Goal: Task Accomplishment & Management: Manage account settings

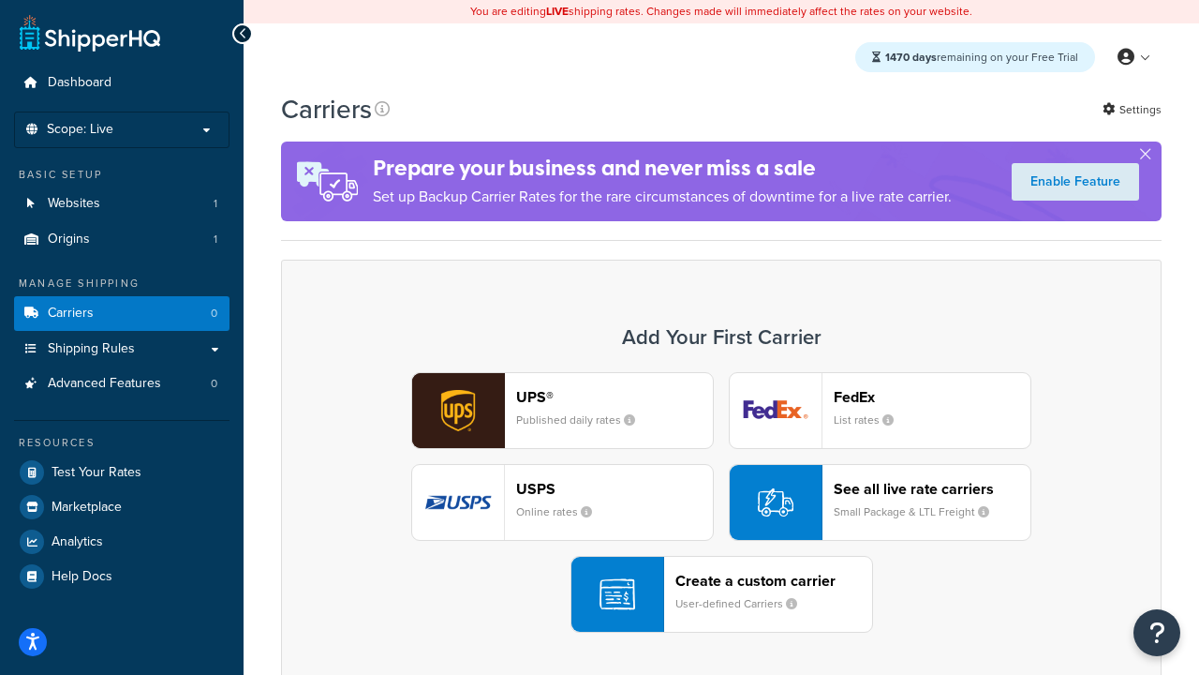
click at [721, 502] on div "UPS® Published daily rates FedEx List rates USPS Online rates See all live rate…" at bounding box center [721, 502] width 841 height 260
click at [932, 396] on header "FedEx" at bounding box center [932, 397] width 197 height 18
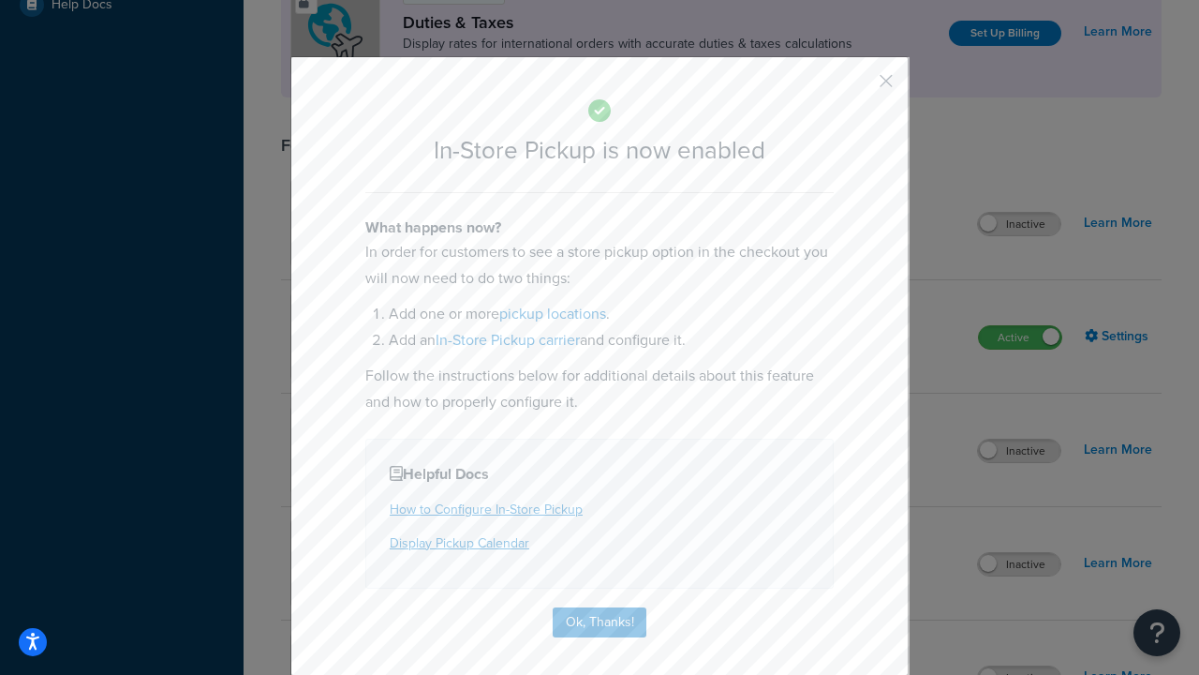
click at [858, 87] on button "button" at bounding box center [858, 87] width 5 height 5
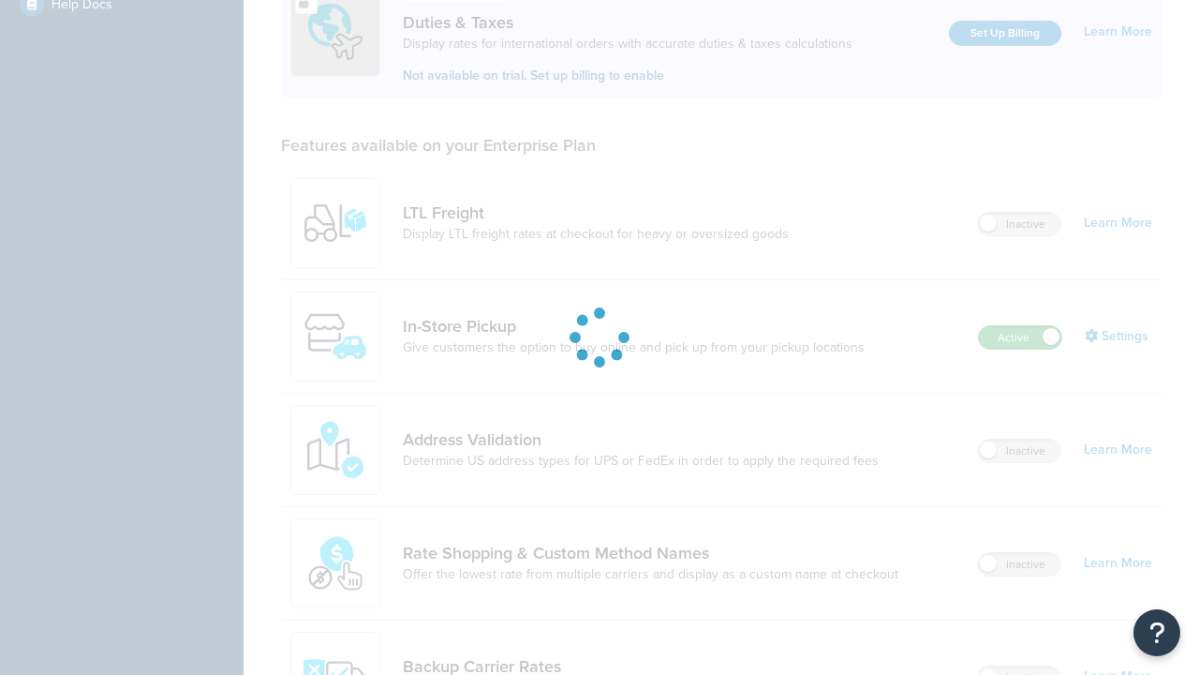
click at [1020, 326] on label "Active" at bounding box center [1020, 337] width 82 height 22
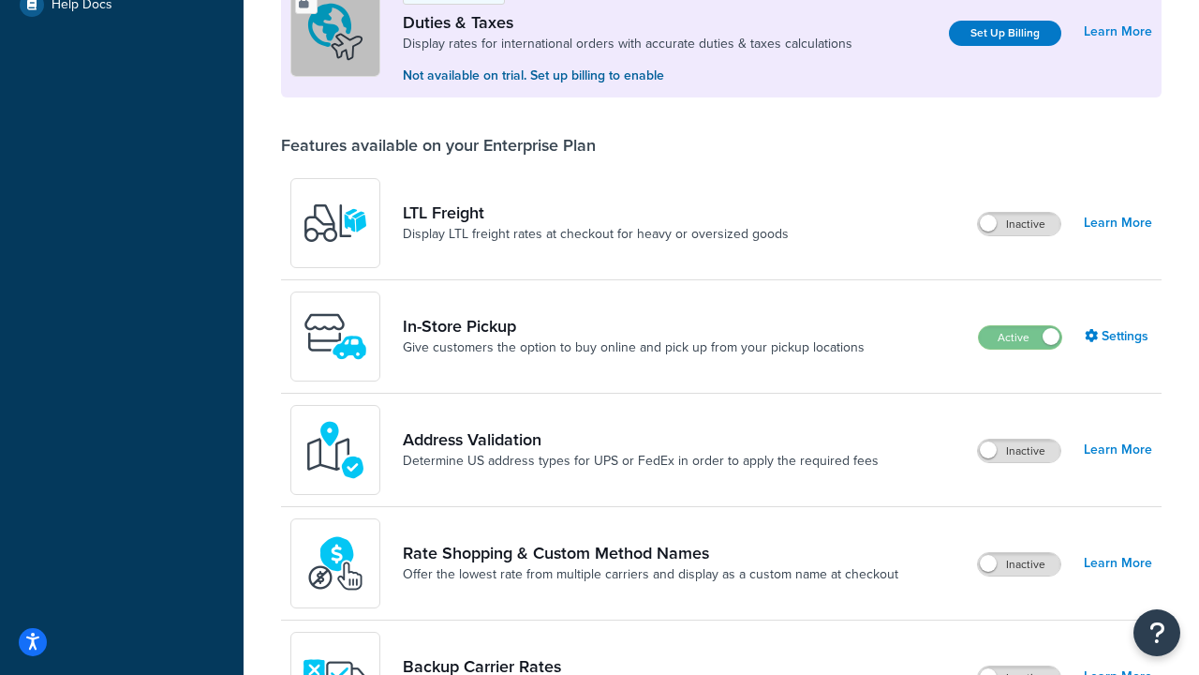
scroll to position [933, 0]
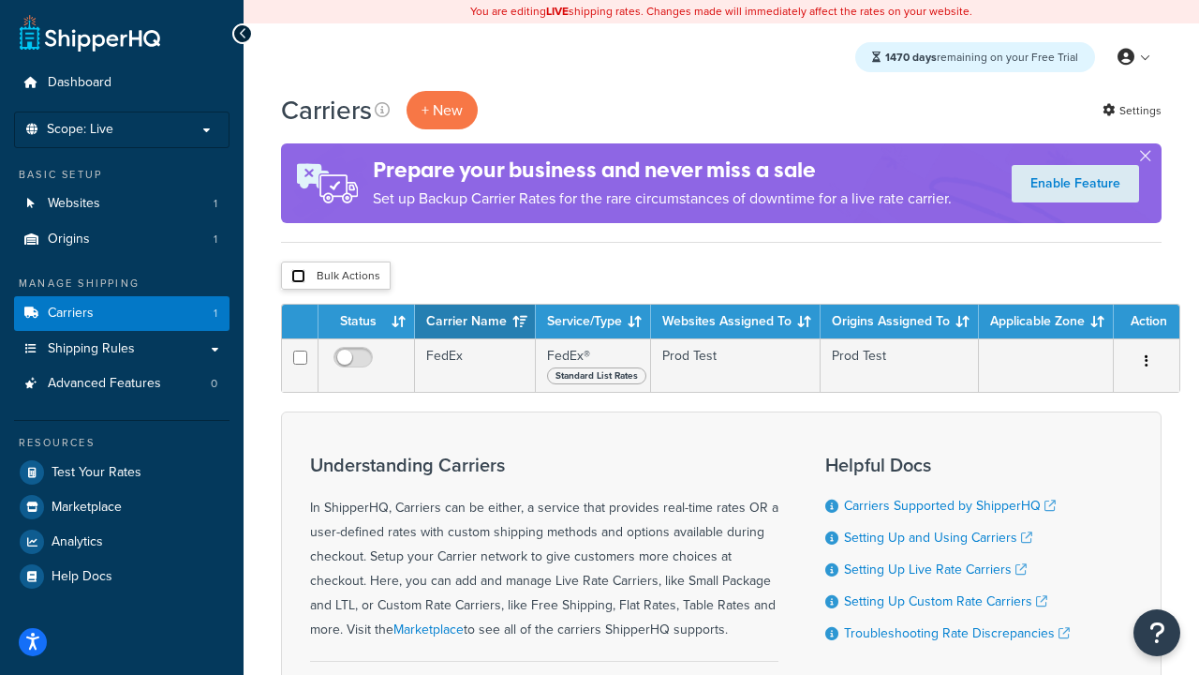
click at [298, 276] on input "checkbox" at bounding box center [298, 276] width 14 height 14
checkbox input "true"
click at [0, 0] on button "Delete" at bounding box center [0, 0] width 0 height 0
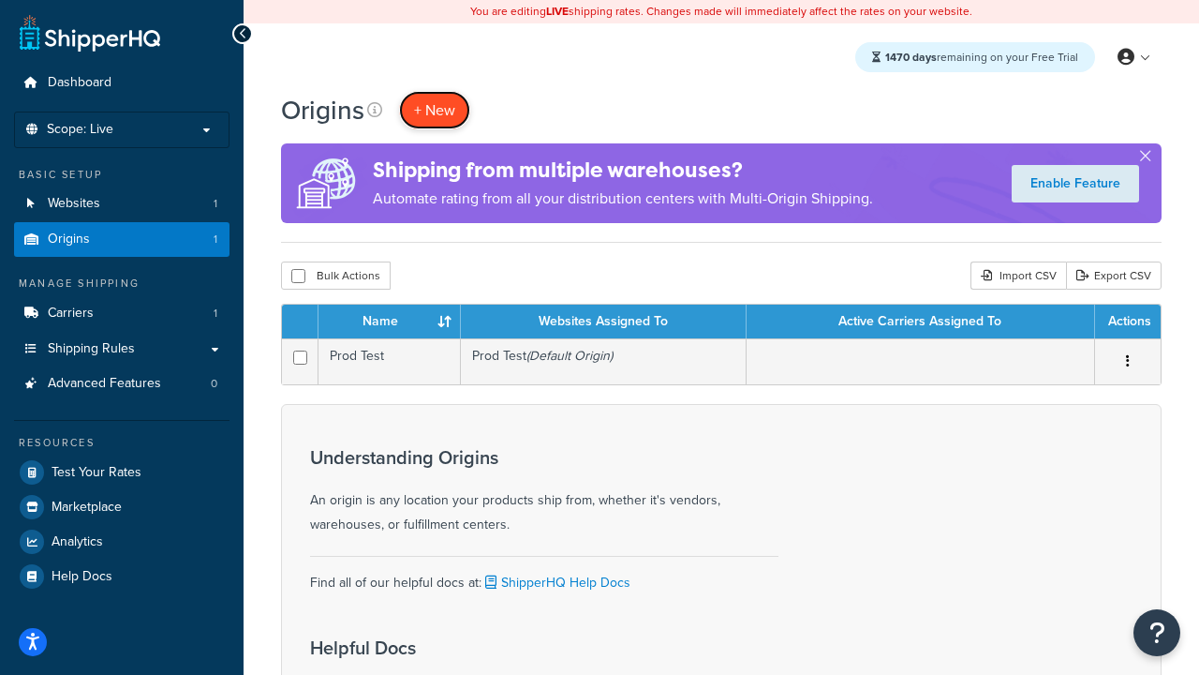
click at [435, 110] on span "+ New" at bounding box center [434, 110] width 41 height 22
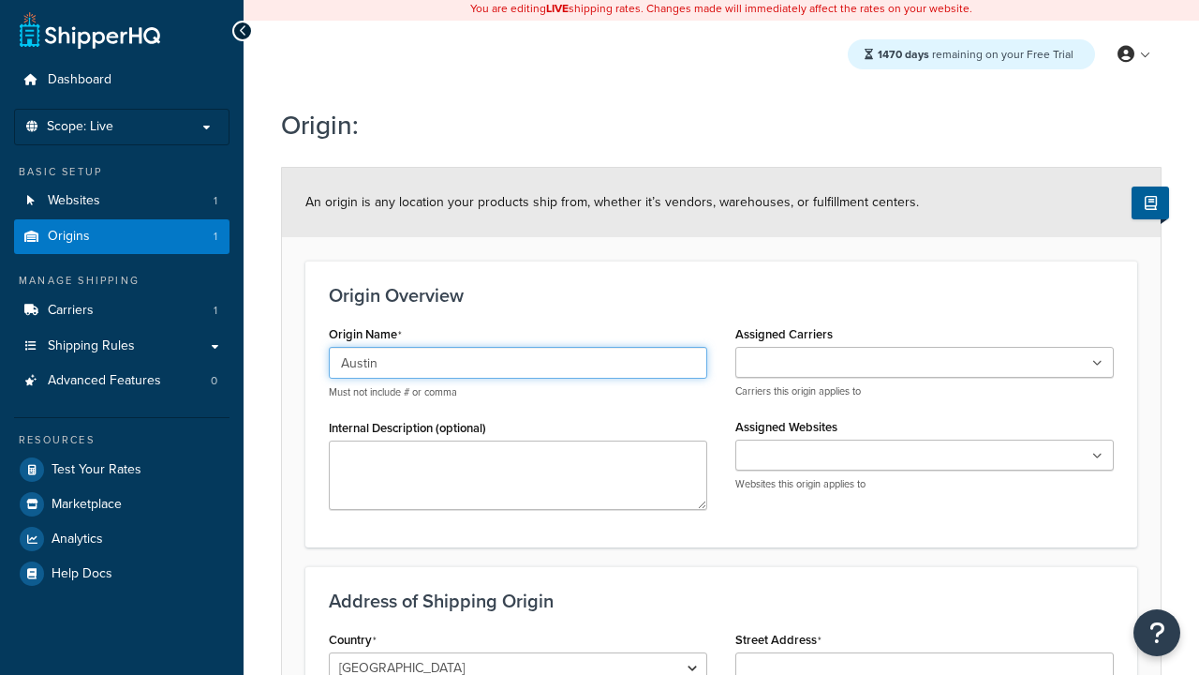
type input "Austin"
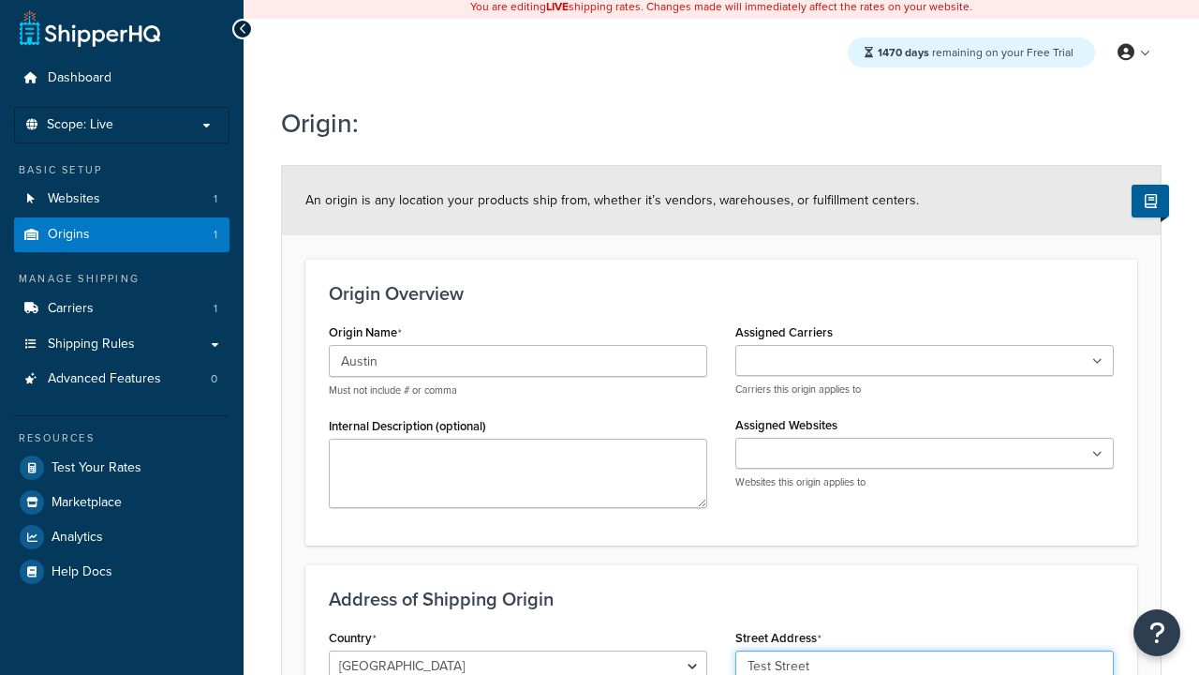
type input "Test Street"
type input "Austin"
select select "43"
type input "Austin"
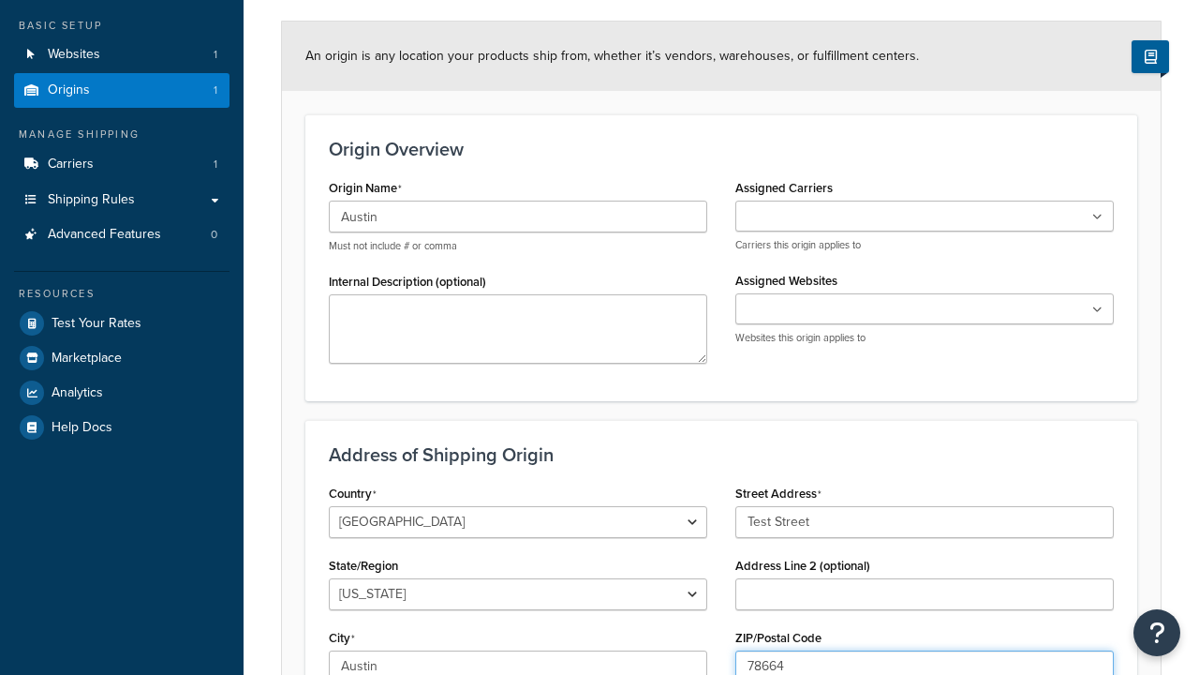
type input "78664"
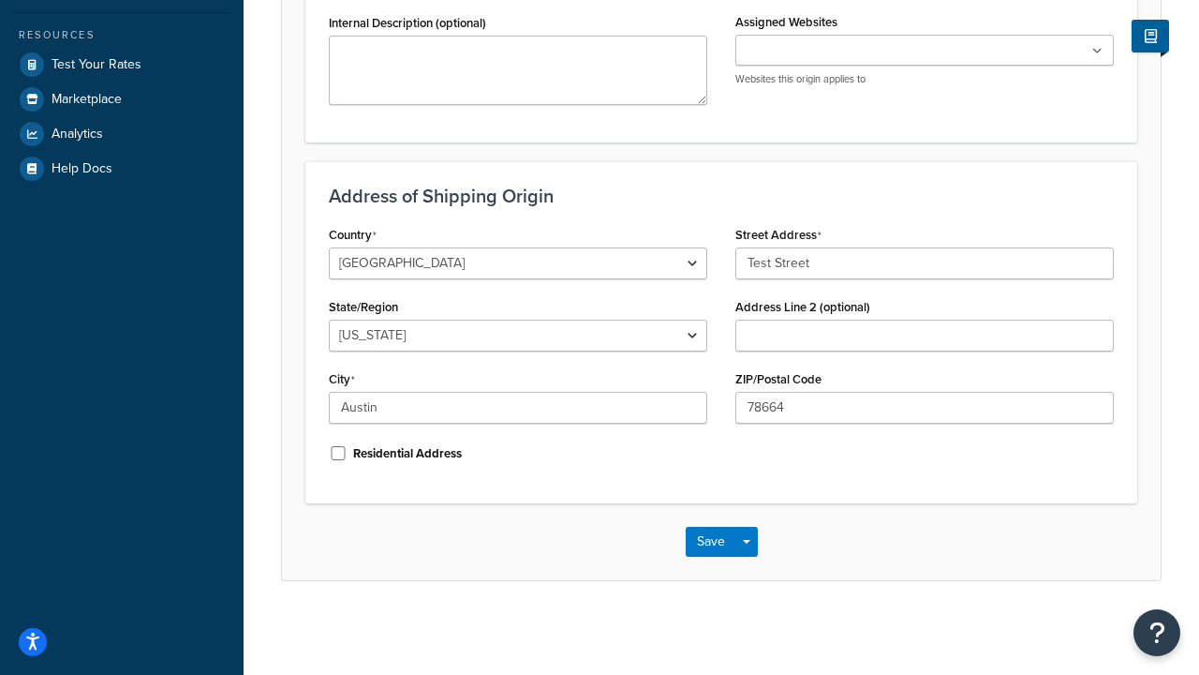
scroll to position [0, 0]
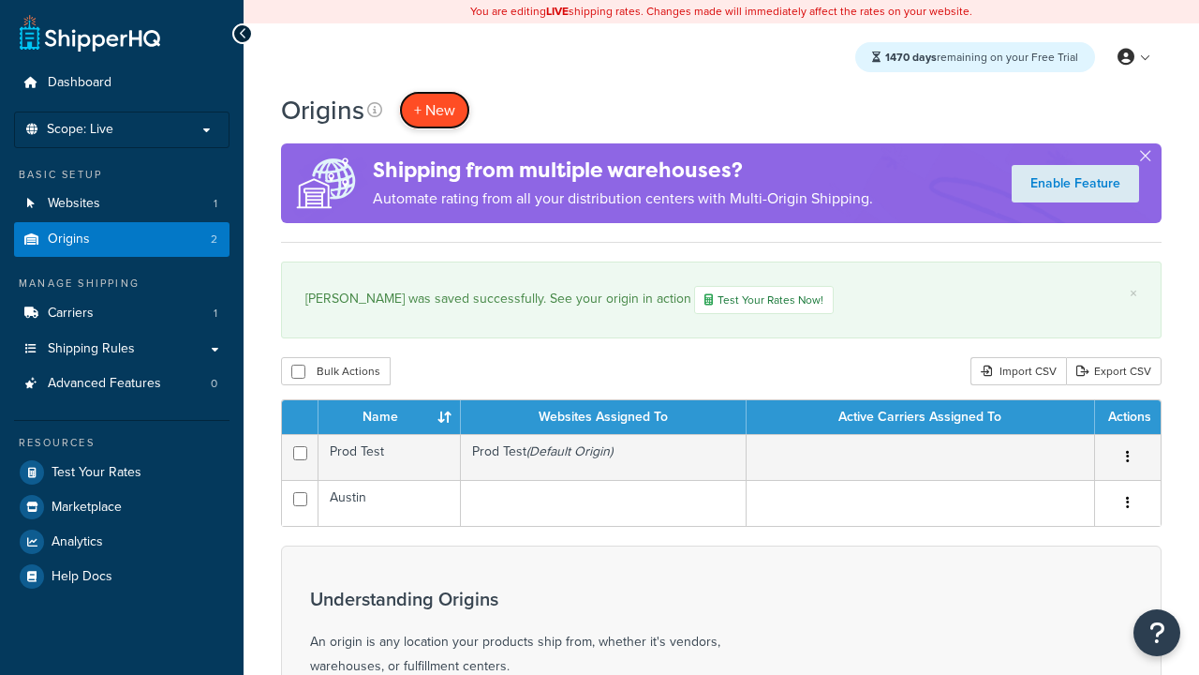
click at [435, 110] on span "+ New" at bounding box center [434, 110] width 41 height 22
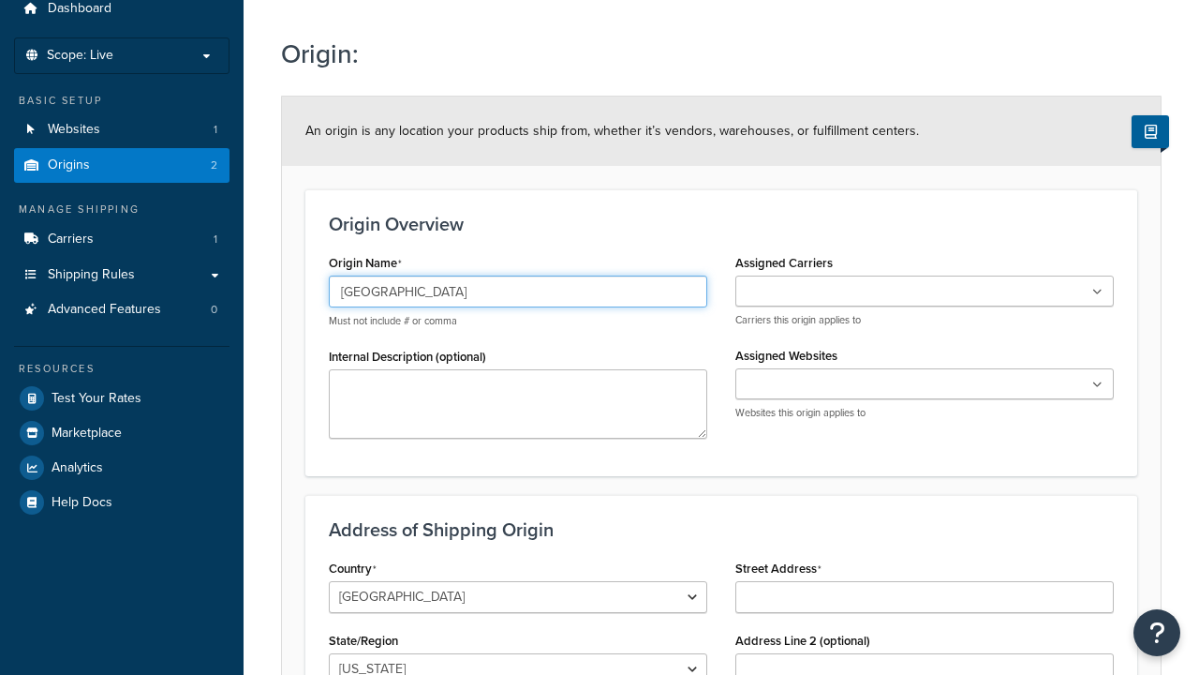
type input "[GEOGRAPHIC_DATA]"
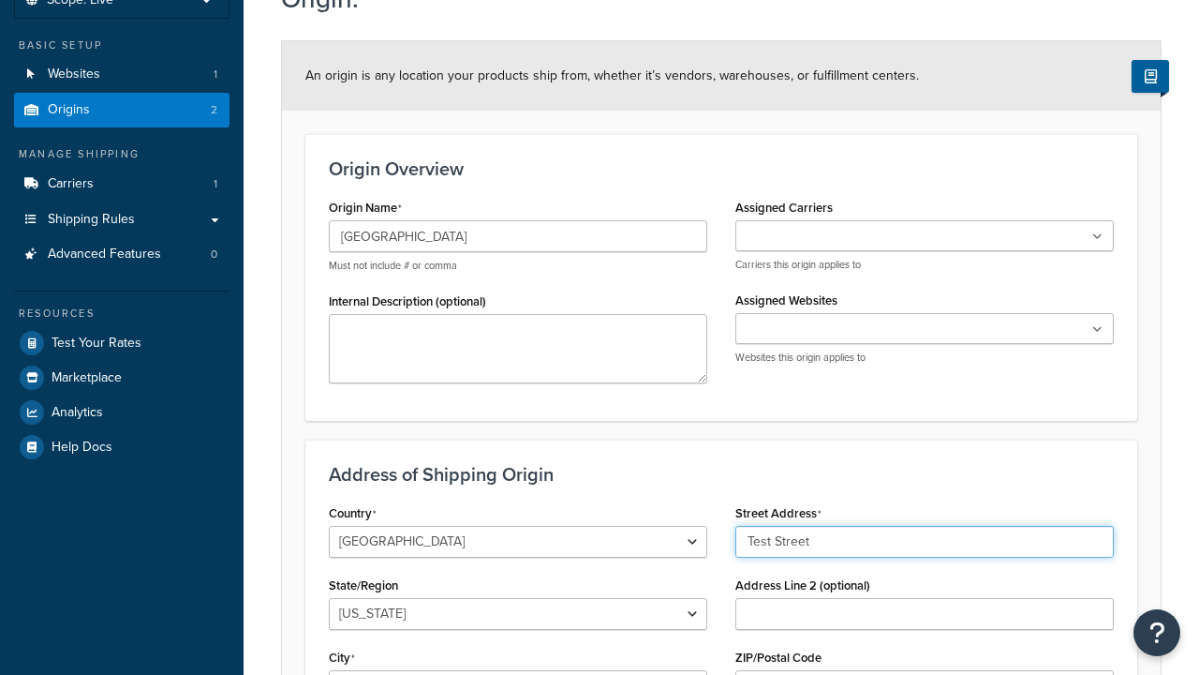
type input "Test Street"
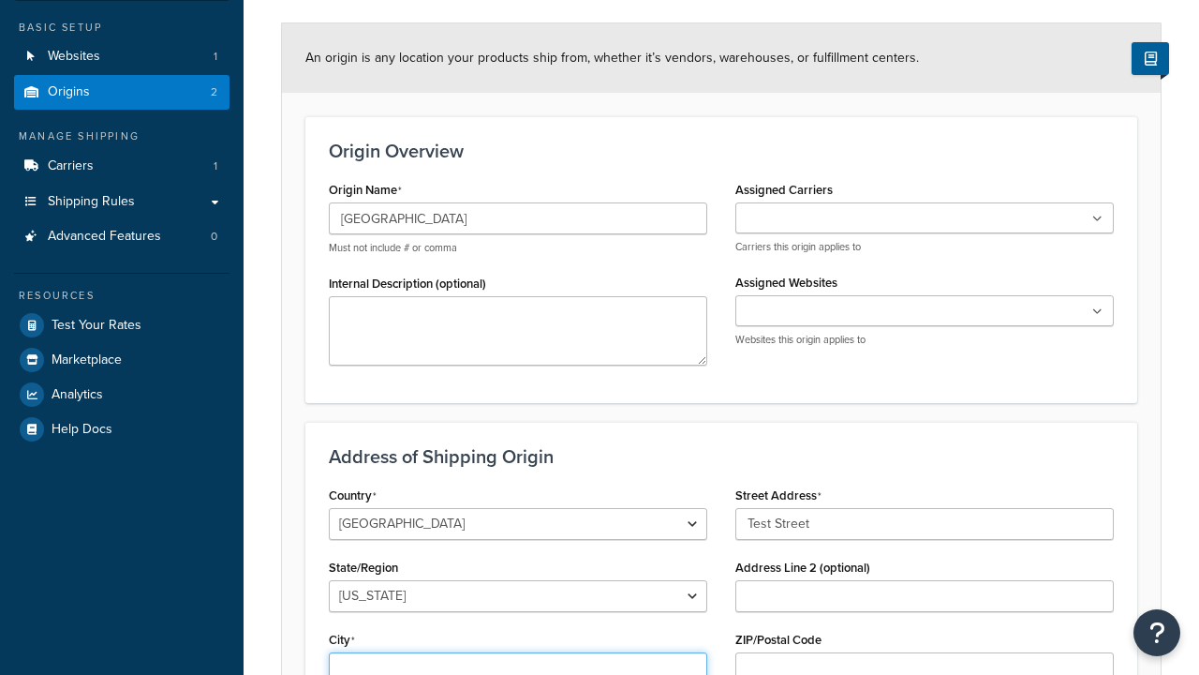
type input "Austin"
select select "43"
type input "Austin"
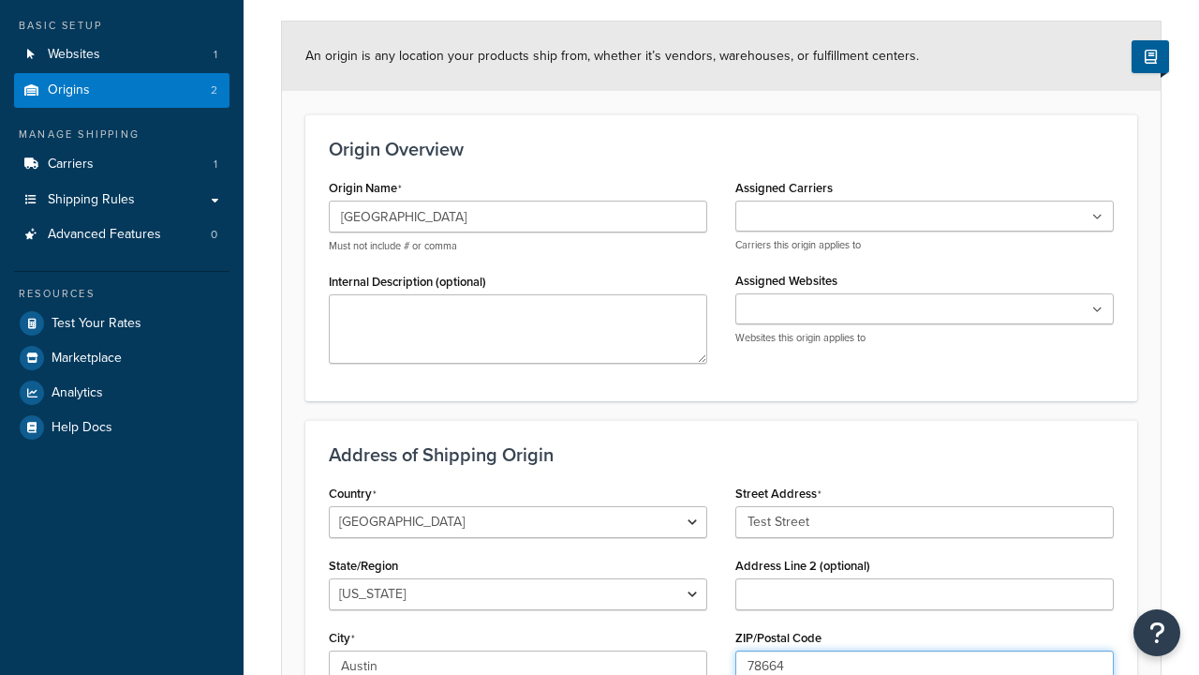
type input "78664"
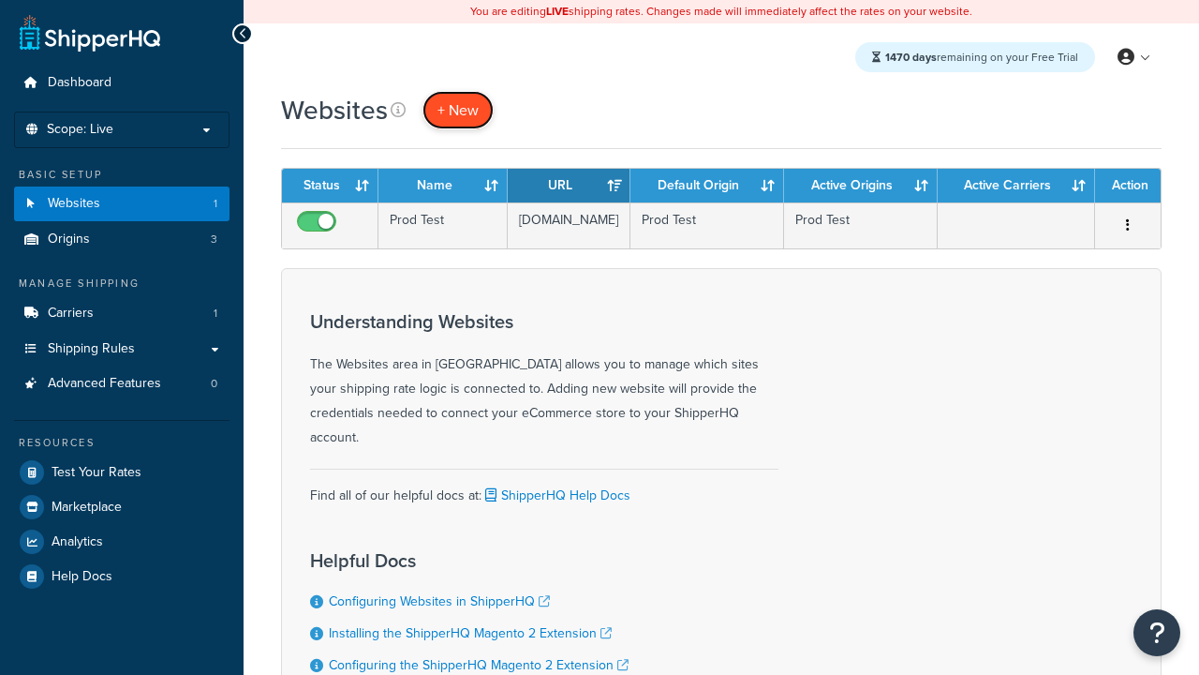
click at [458, 110] on span "+ New" at bounding box center [458, 110] width 41 height 22
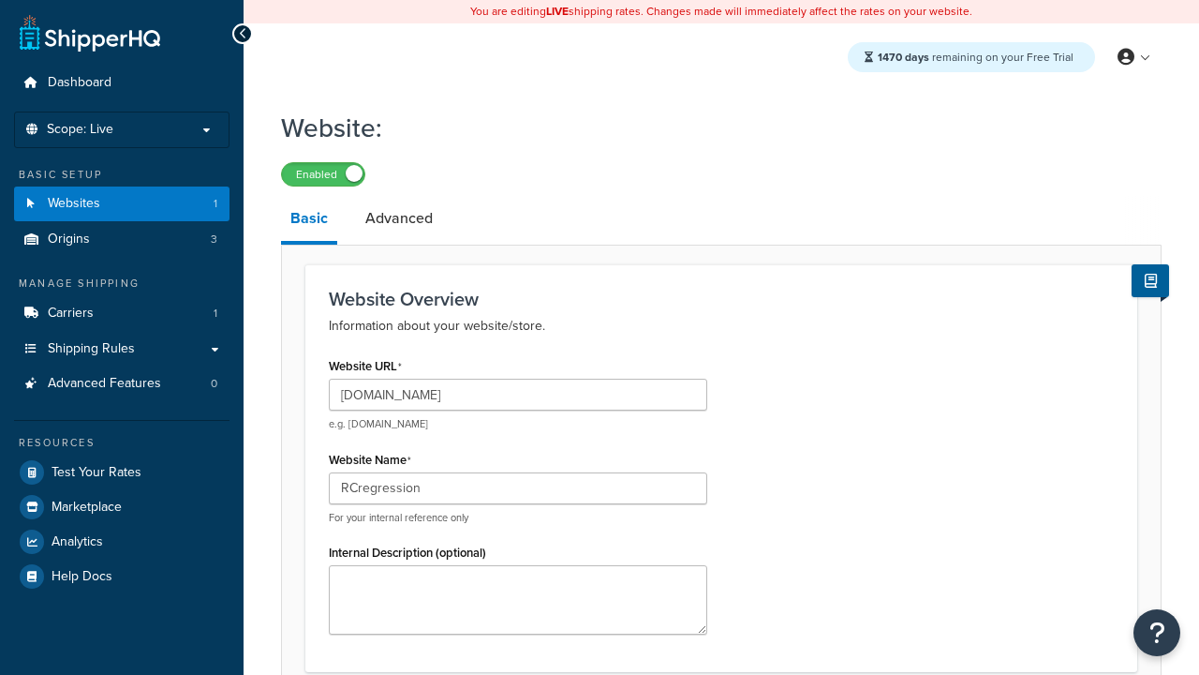
type input "RCregression"
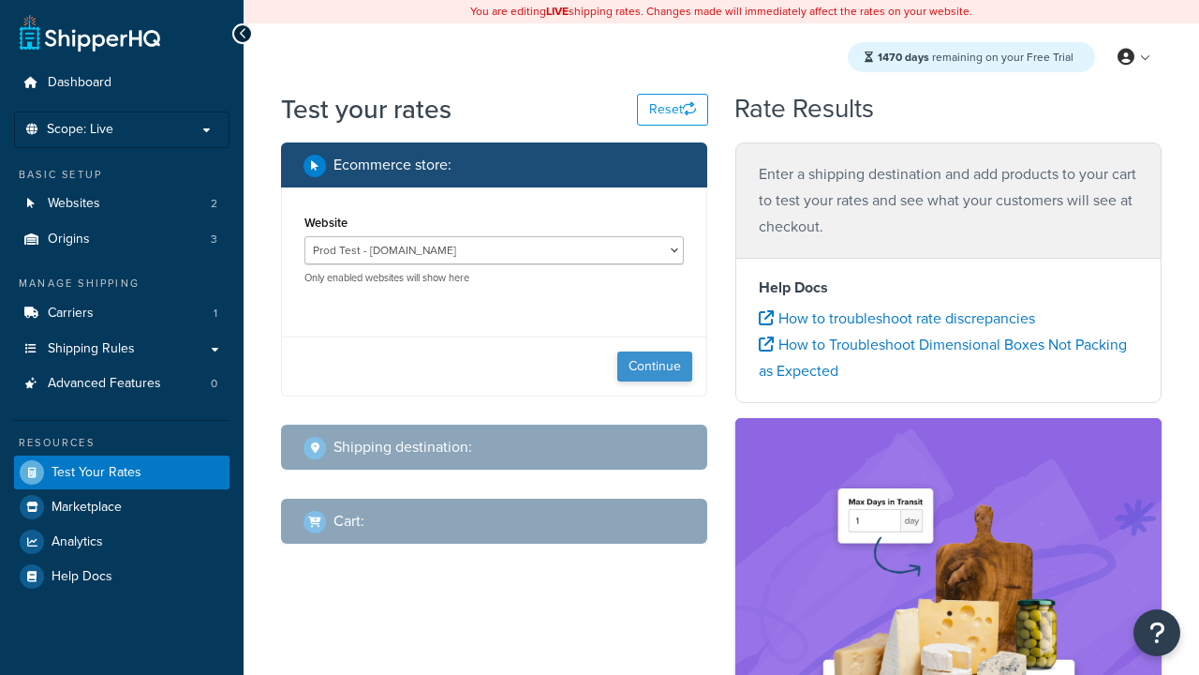
click at [655, 366] on button "Continue" at bounding box center [654, 366] width 75 height 30
select select "[GEOGRAPHIC_DATA]"
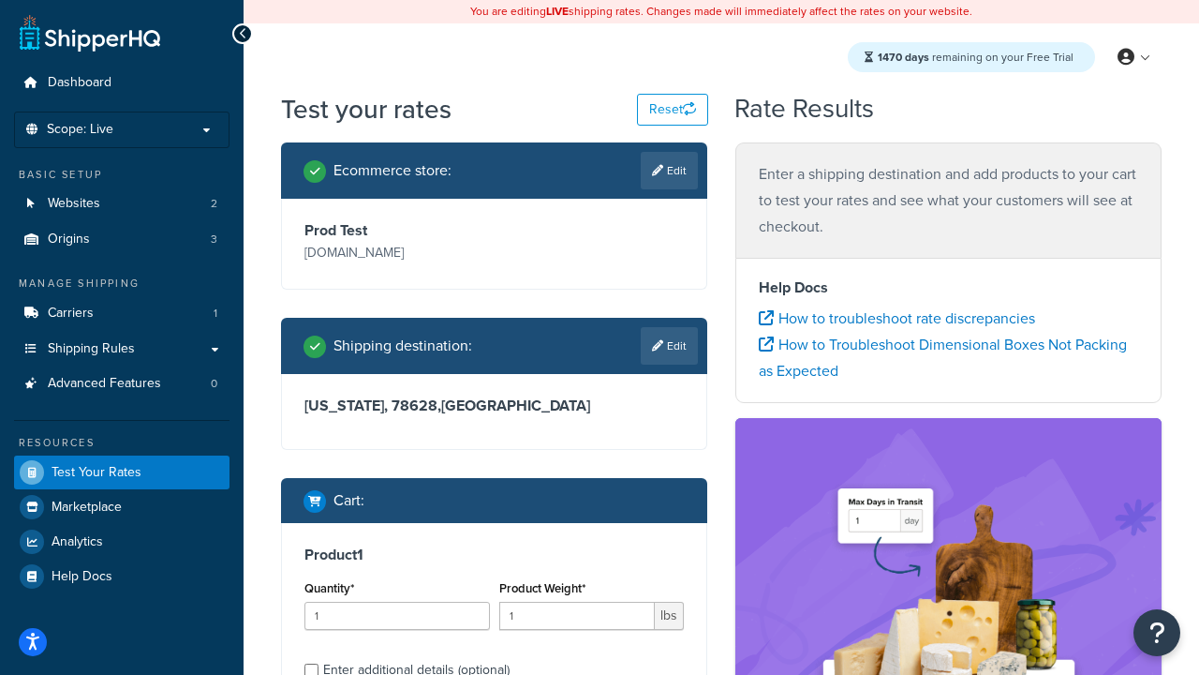
scroll to position [38, 0]
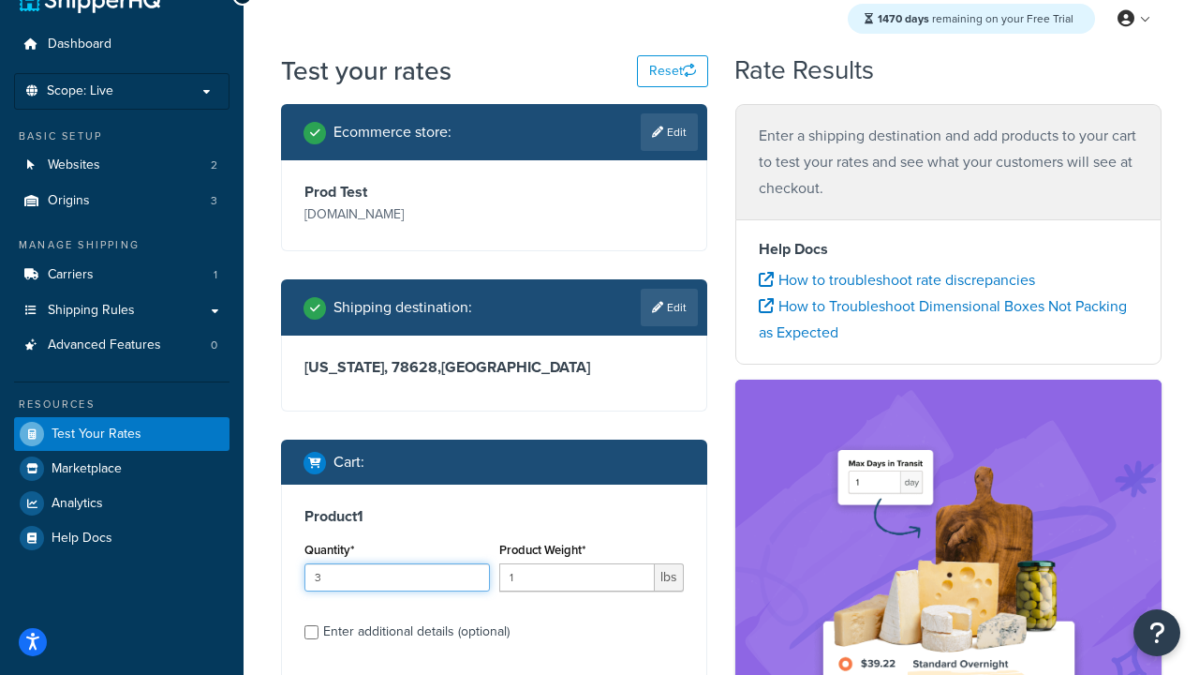
type input "3"
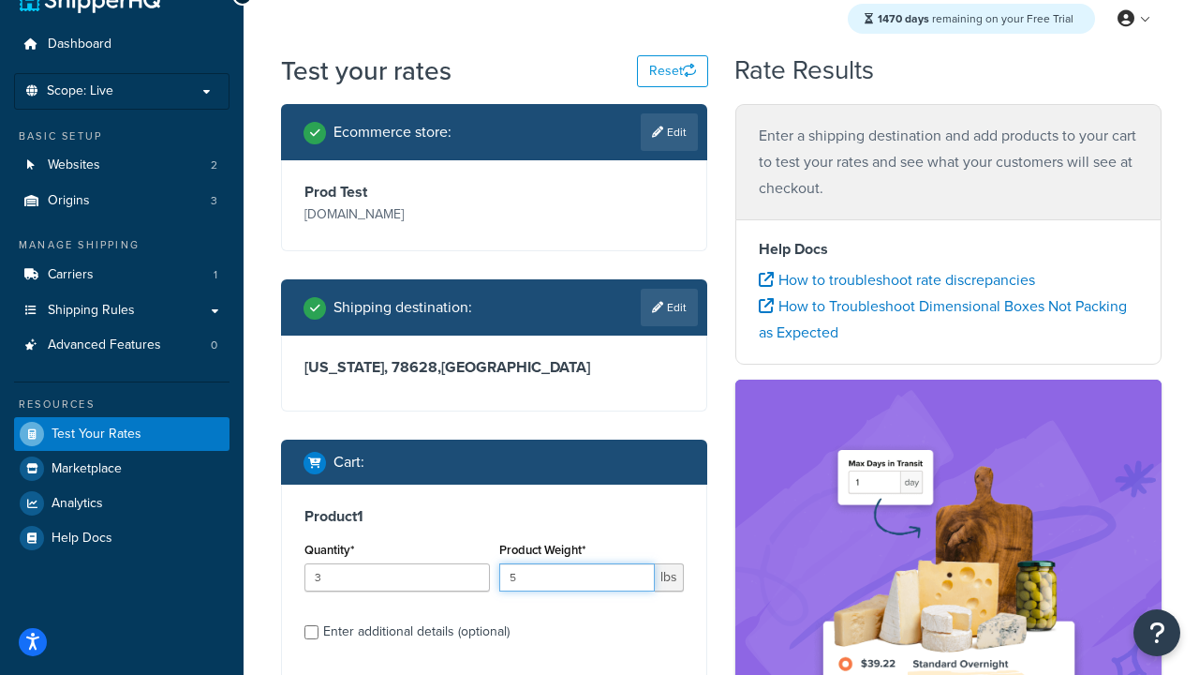
type input "5"
click at [311, 631] on input "Enter additional details (optional)" at bounding box center [311, 632] width 14 height 14
checkbox input "true"
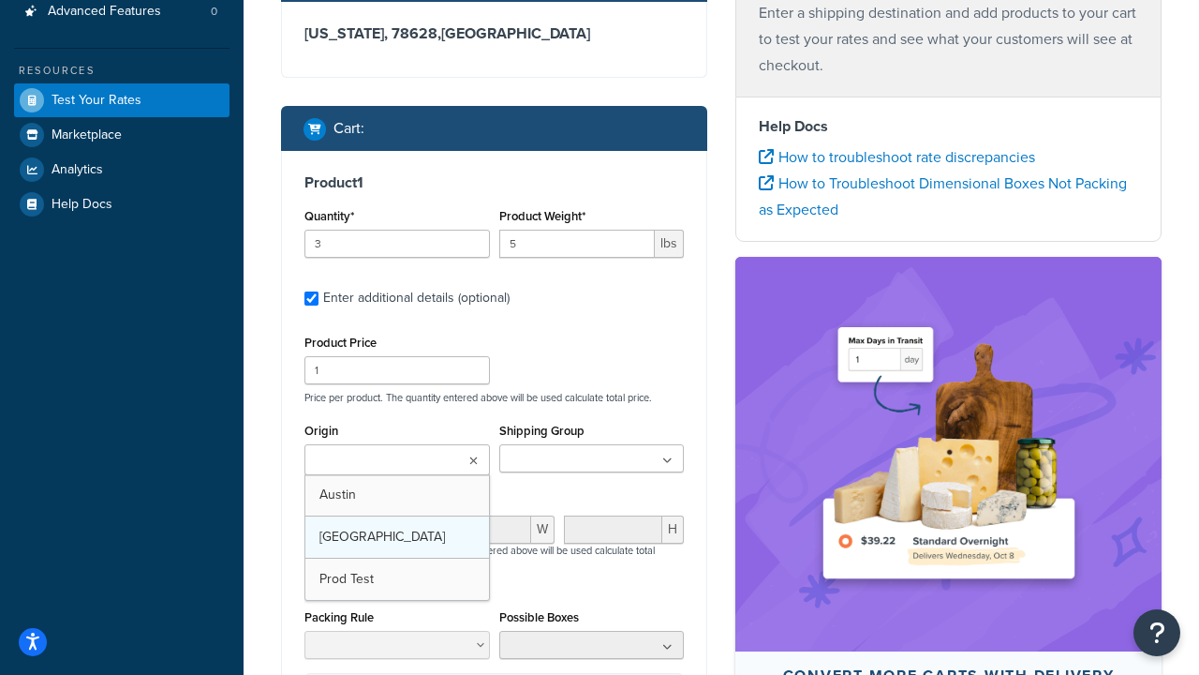
scroll to position [0, 0]
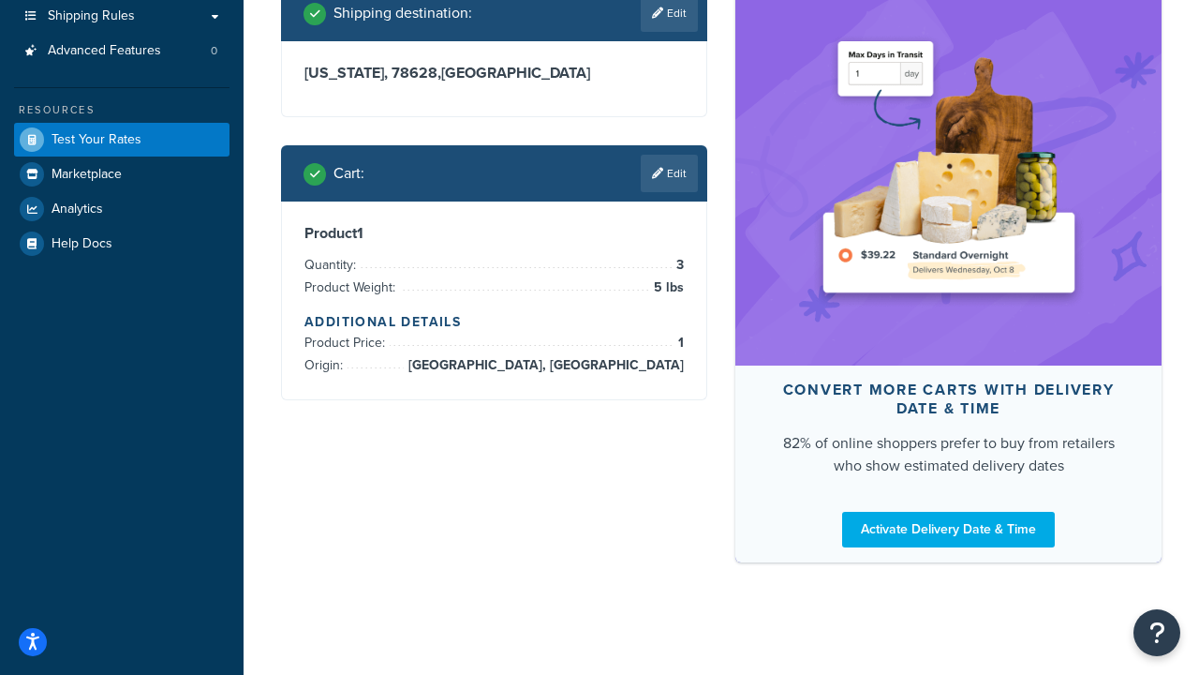
scroll to position [498, 0]
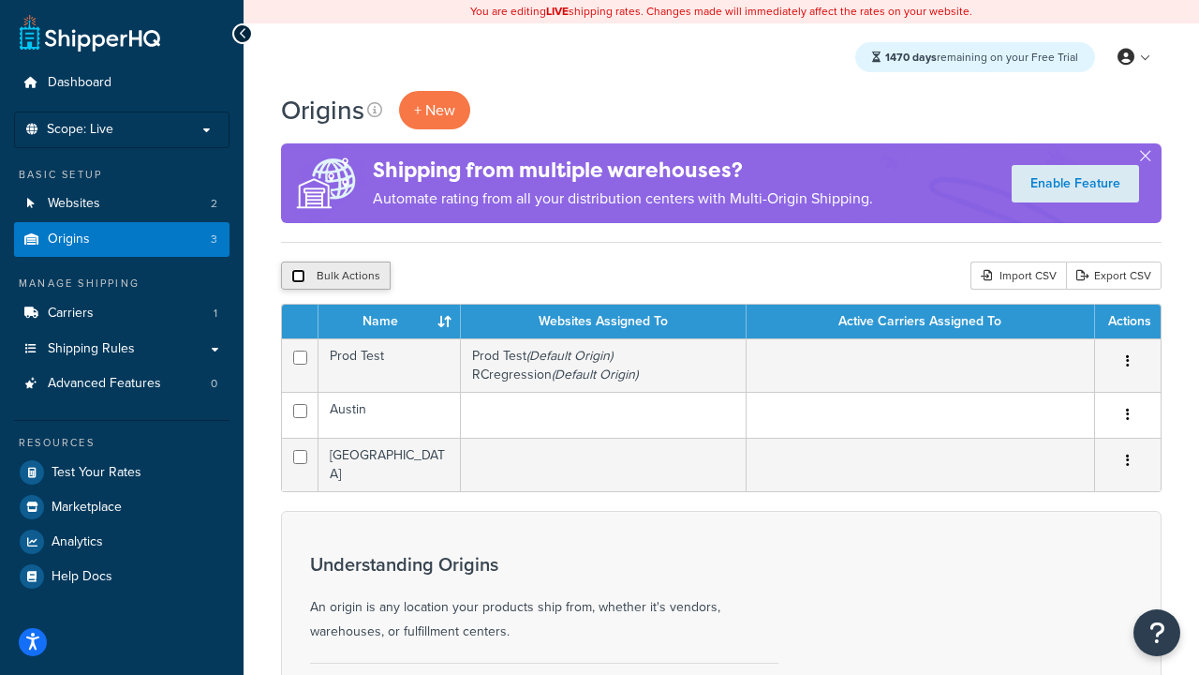
click at [298, 276] on input "checkbox" at bounding box center [298, 276] width 14 height 14
checkbox input "true"
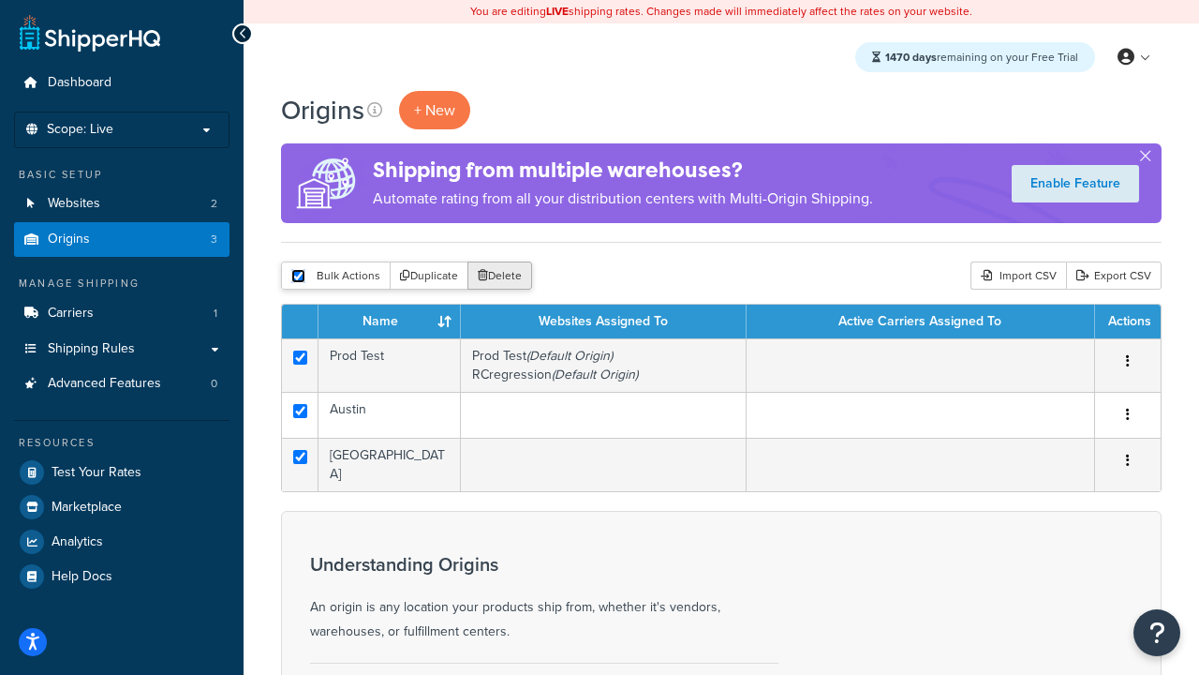
click at [504, 276] on button "Delete" at bounding box center [500, 275] width 65 height 28
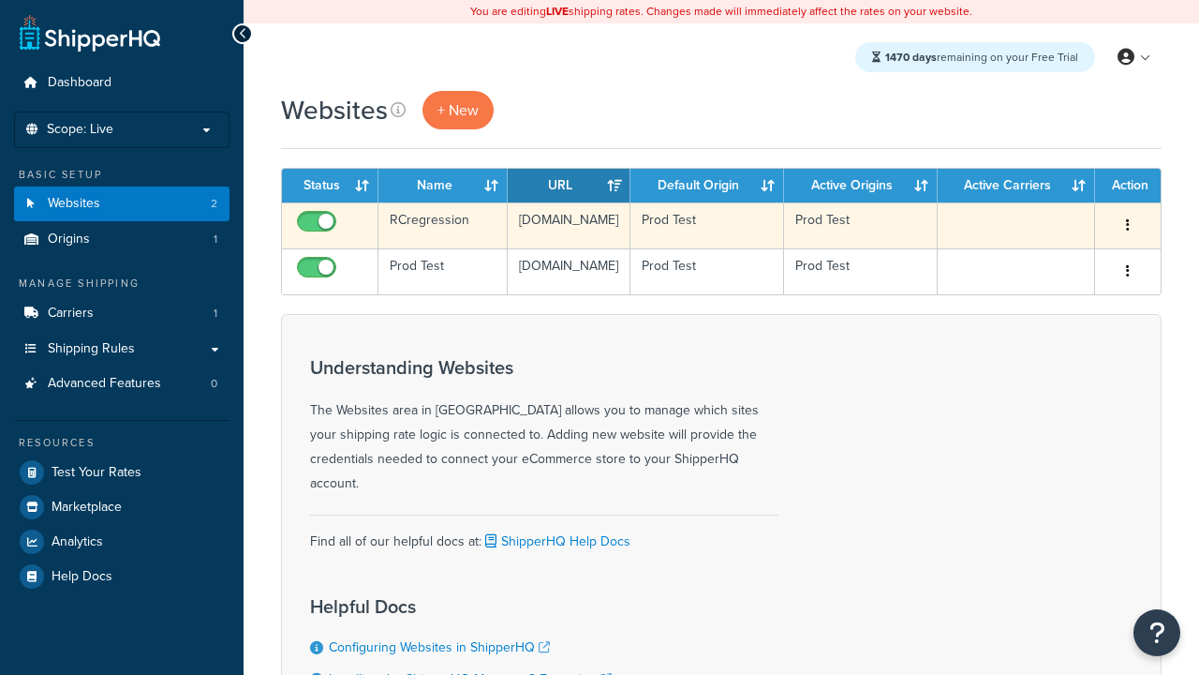
click at [1128, 226] on icon "button" at bounding box center [1128, 224] width 4 height 13
click at [0, 0] on link "Delete" at bounding box center [0, 0] width 0 height 0
